Goal: Transaction & Acquisition: Purchase product/service

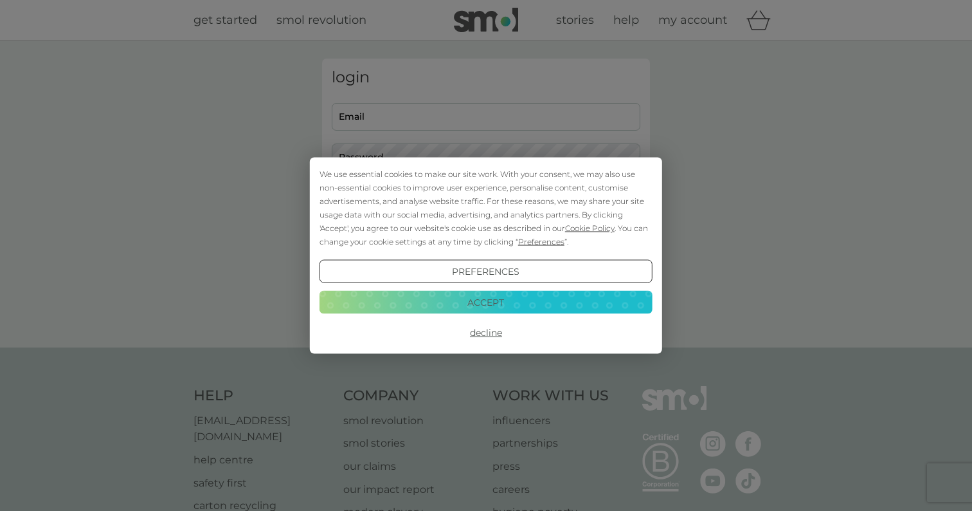
click at [488, 304] on button "Accept" at bounding box center [486, 301] width 333 height 23
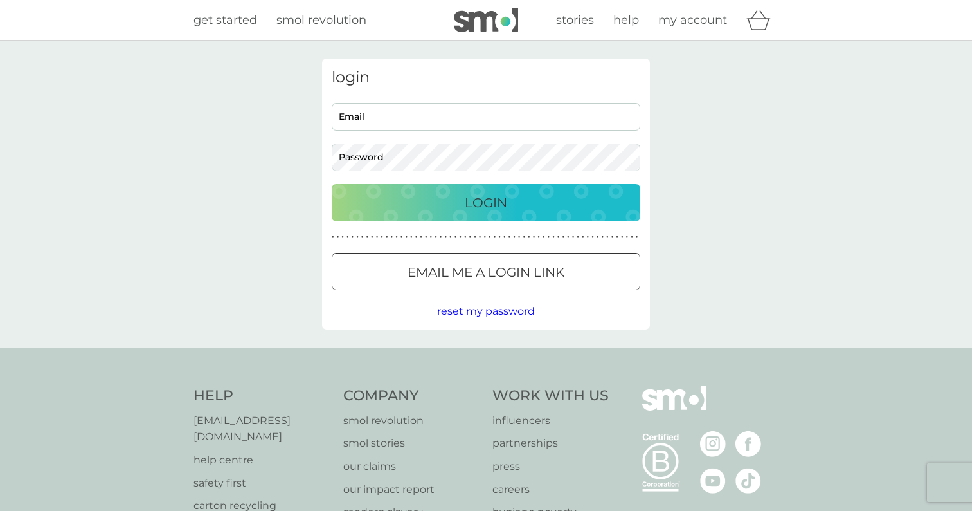
click at [375, 118] on input "Email" at bounding box center [486, 117] width 309 height 28
click at [446, 269] on p "Email me a login link" at bounding box center [486, 272] width 157 height 21
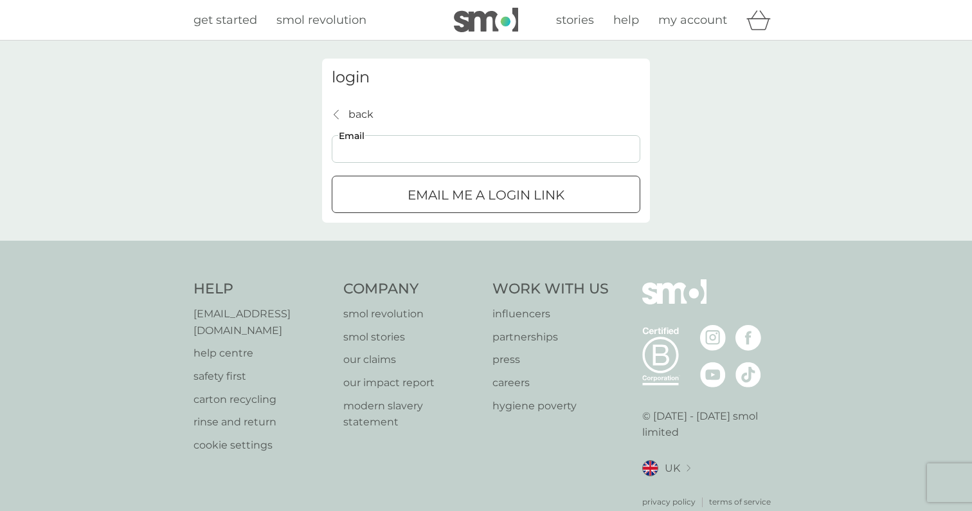
click at [373, 148] on input "Email" at bounding box center [486, 149] width 309 height 28
type input "amyhfrench@outlook.com"
click at [439, 202] on p "Email me a login link" at bounding box center [486, 195] width 157 height 21
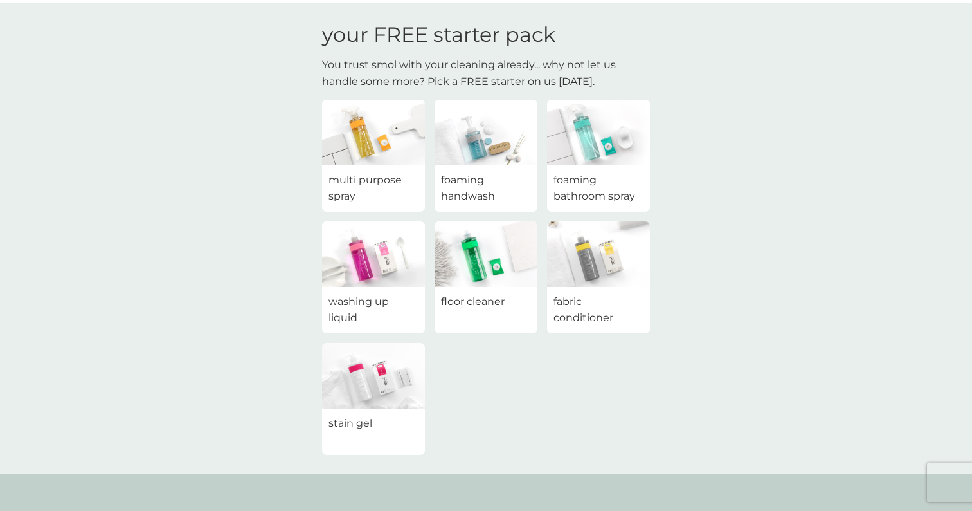
scroll to position [39, 0]
click at [396, 367] on img at bounding box center [373, 375] width 103 height 66
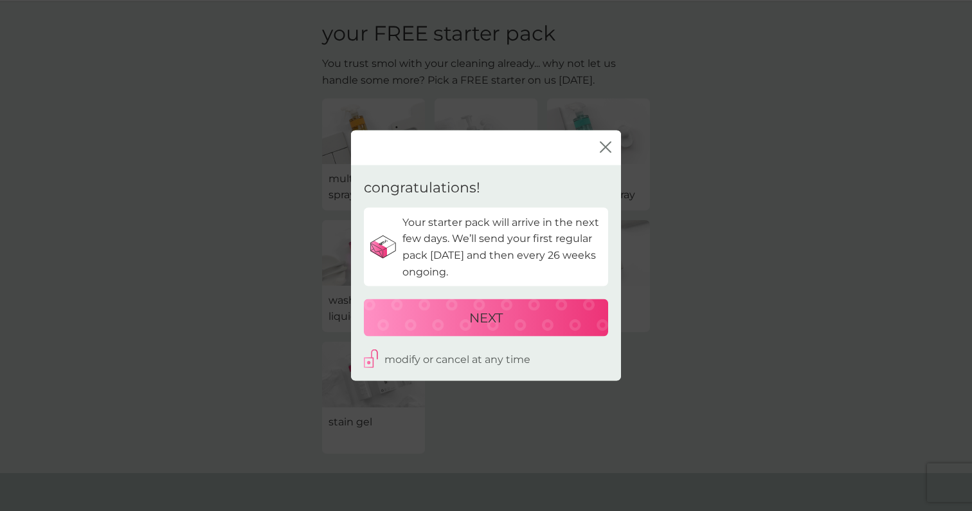
click at [446, 309] on div "NEXT" at bounding box center [486, 317] width 219 height 21
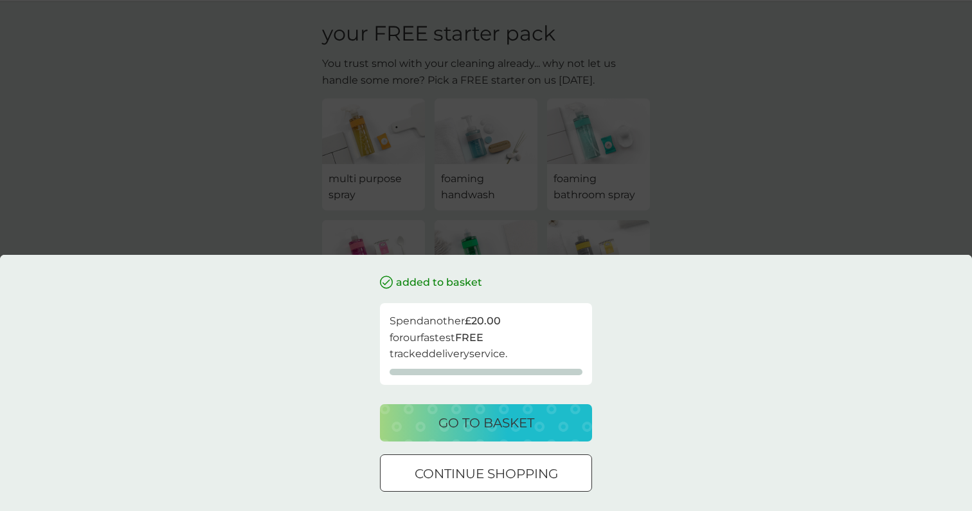
click at [546, 427] on div "go to basket" at bounding box center [486, 422] width 187 height 21
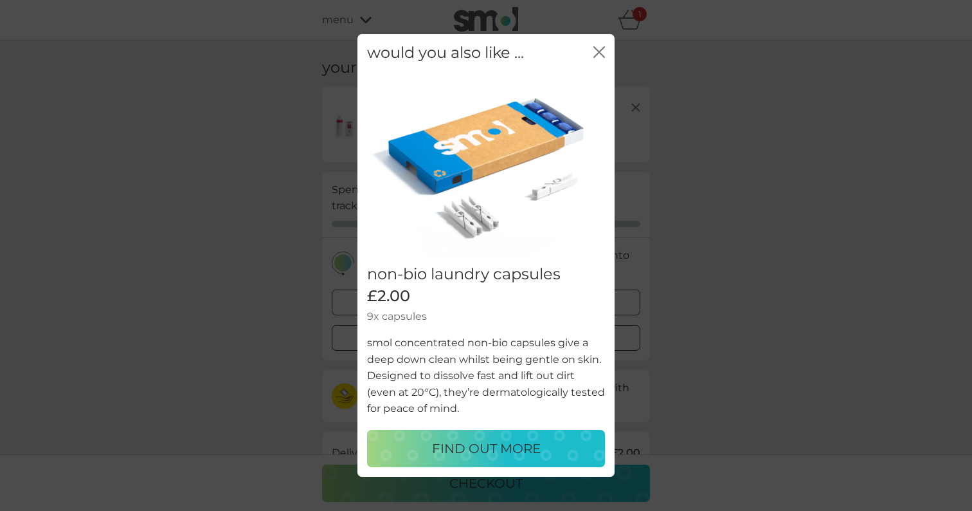
click at [598, 53] on icon "close" at bounding box center [596, 52] width 5 height 10
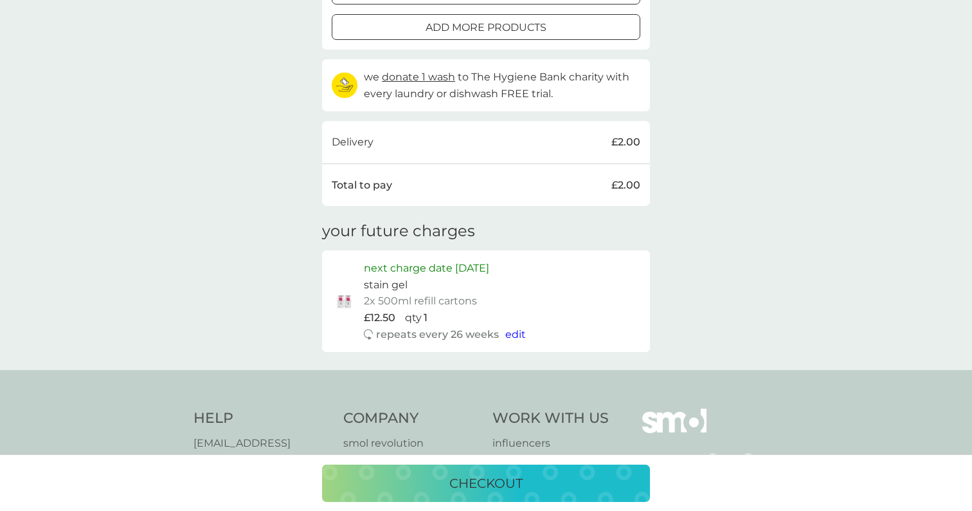
scroll to position [319, 0]
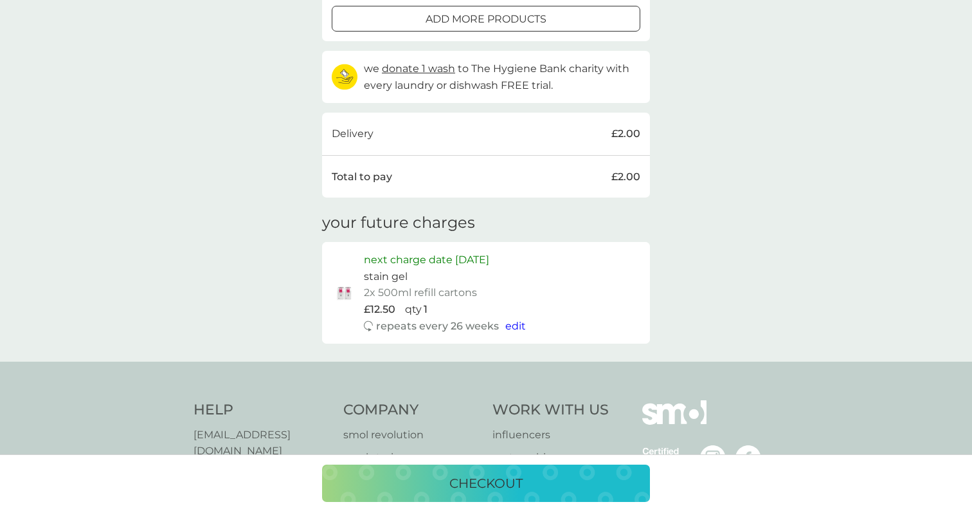
click at [522, 477] on p "checkout" at bounding box center [486, 483] width 73 height 21
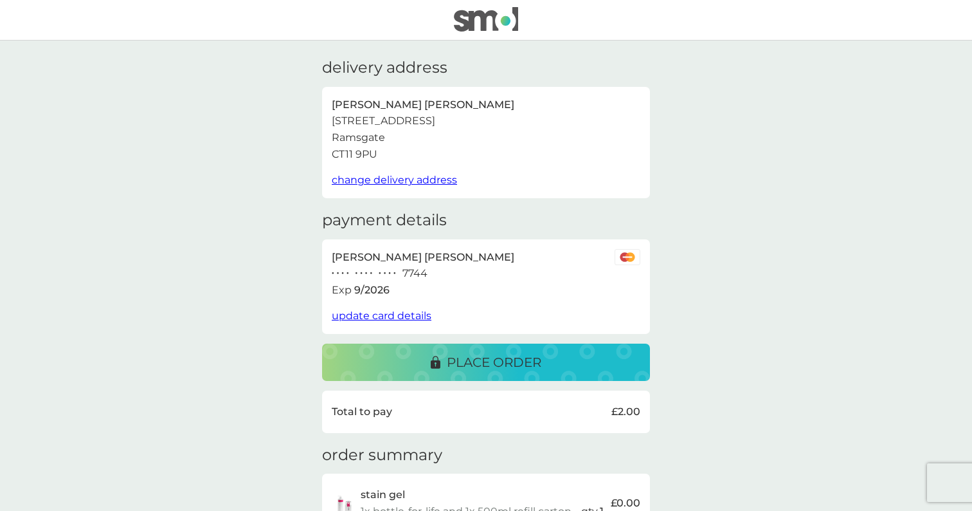
click at [500, 365] on p "place order" at bounding box center [494, 362] width 95 height 21
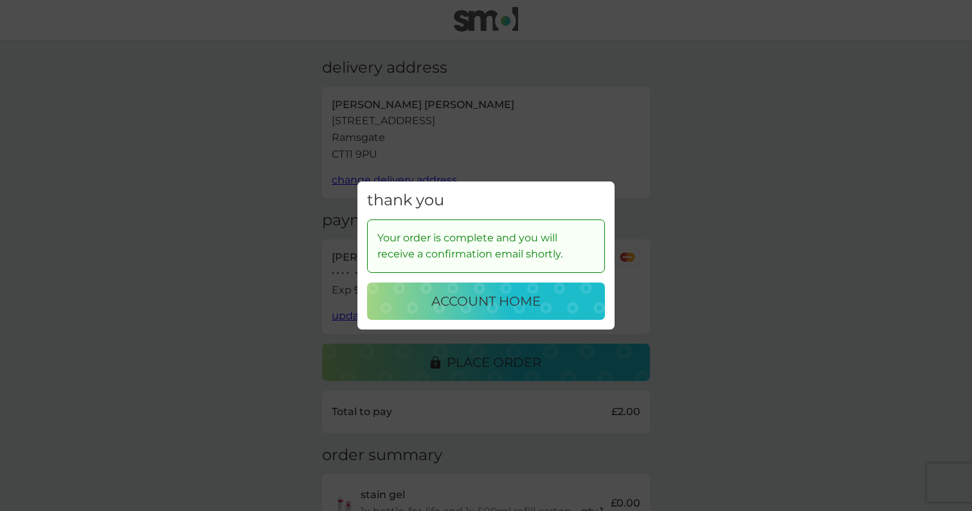
click at [462, 293] on p "account home" at bounding box center [486, 301] width 109 height 21
